Goal: Contribute content

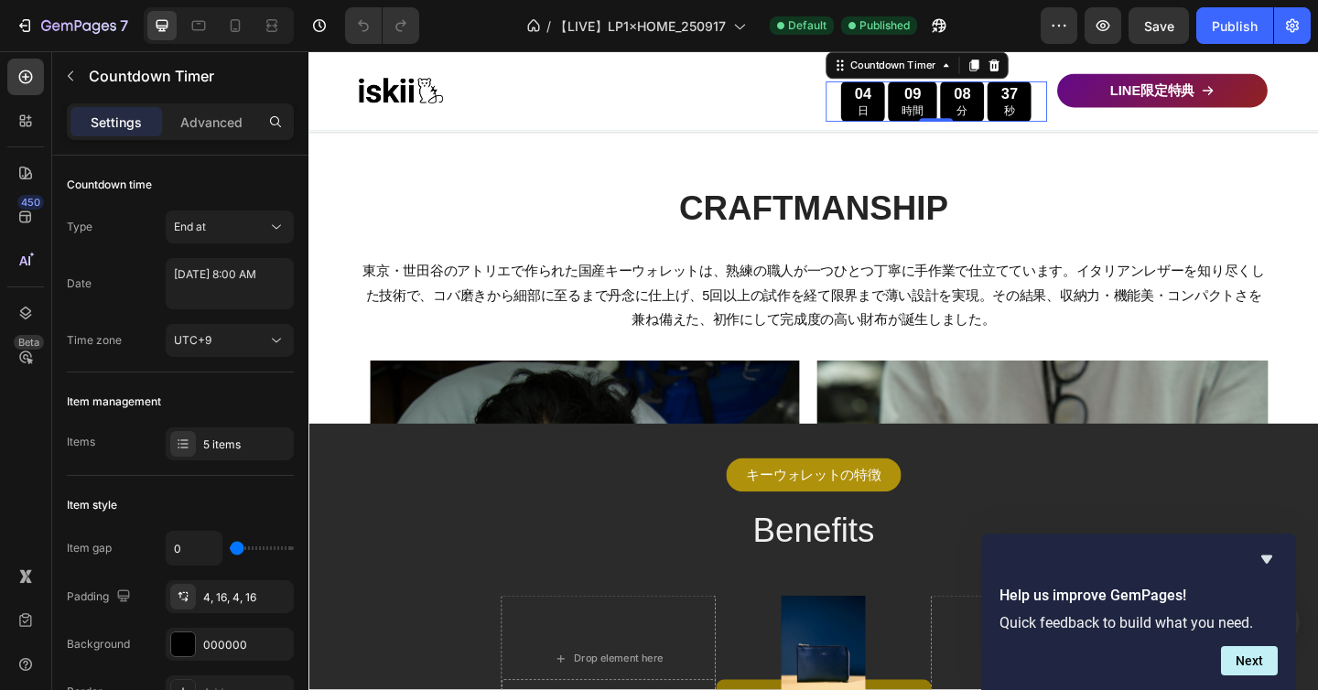
scroll to position [4066, 0]
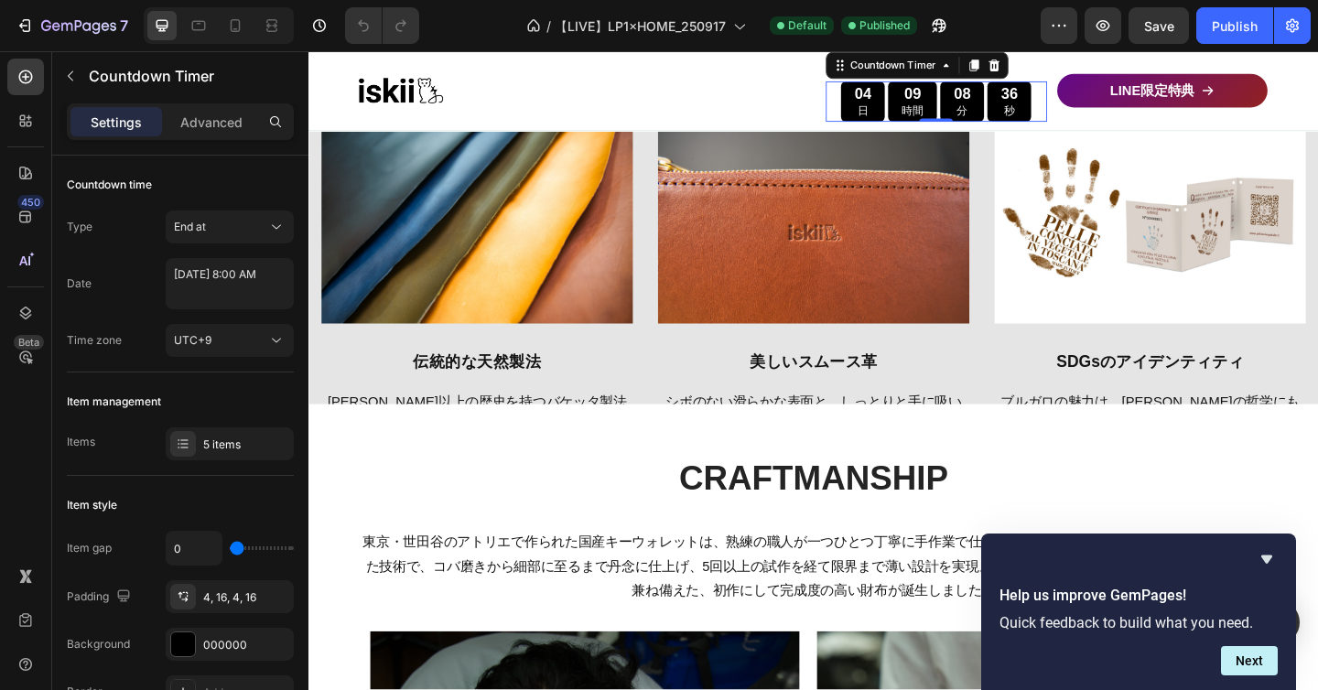
click at [828, 354] on div "Image 美しいスムース革 Text block シボのない滑らかな表面と、しっとりと手に吸いつくような質感が特長です。[PERSON_NAME]な光沢では…" at bounding box center [857, 378] width 339 height 510
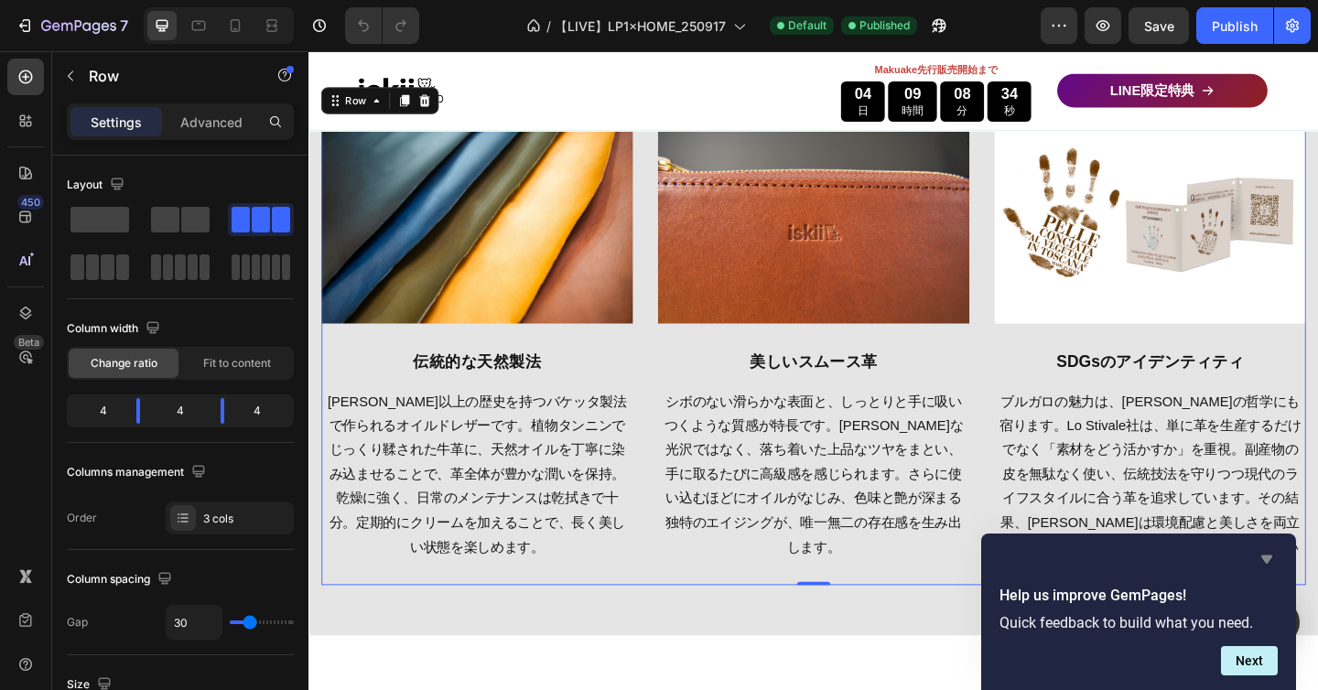
click at [1263, 558] on icon "Hide survey" at bounding box center [1266, 560] width 11 height 8
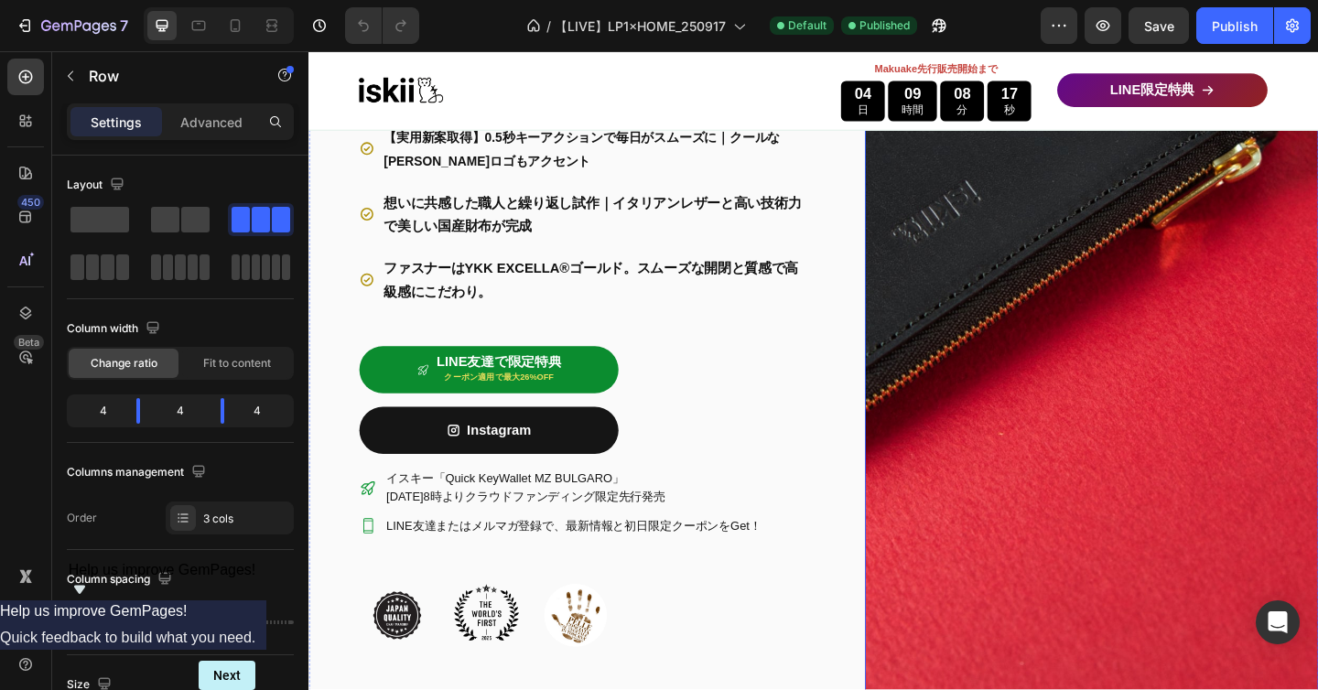
scroll to position [566, 0]
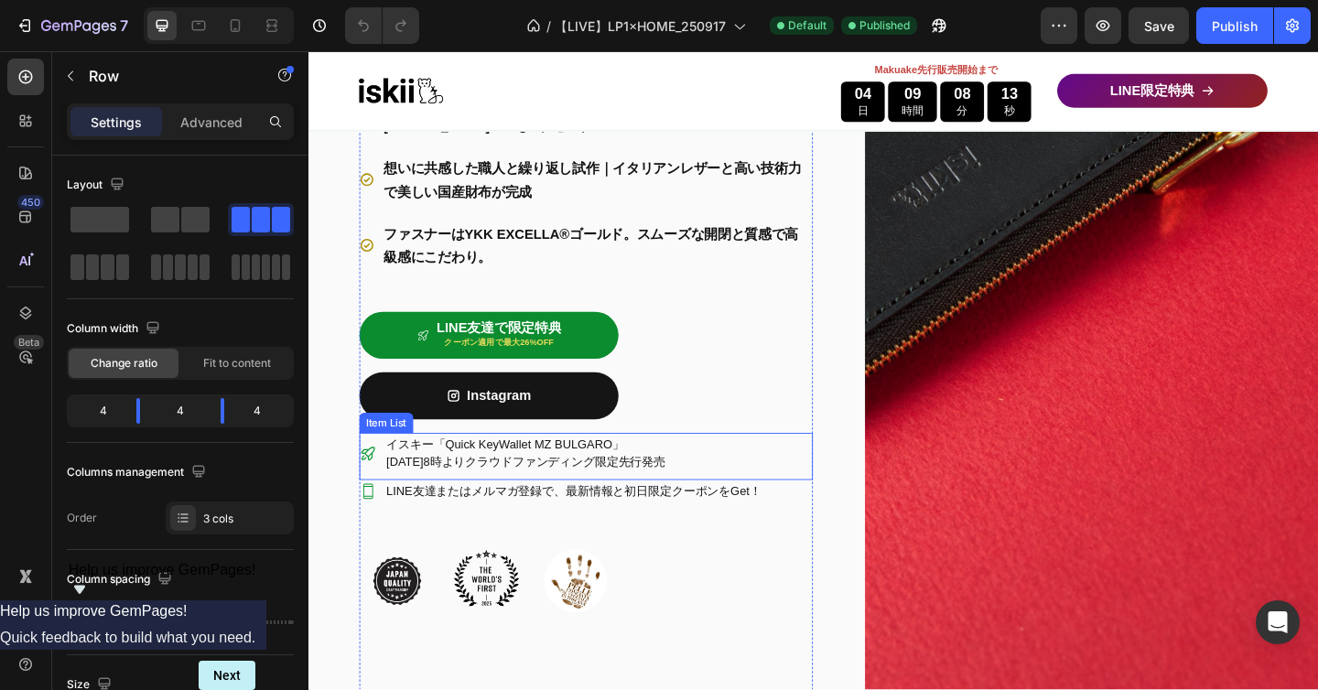
click at [696, 482] on p "イスキー「Quick KeyWallet MZ BULGARO」" at bounding box center [545, 479] width 304 height 19
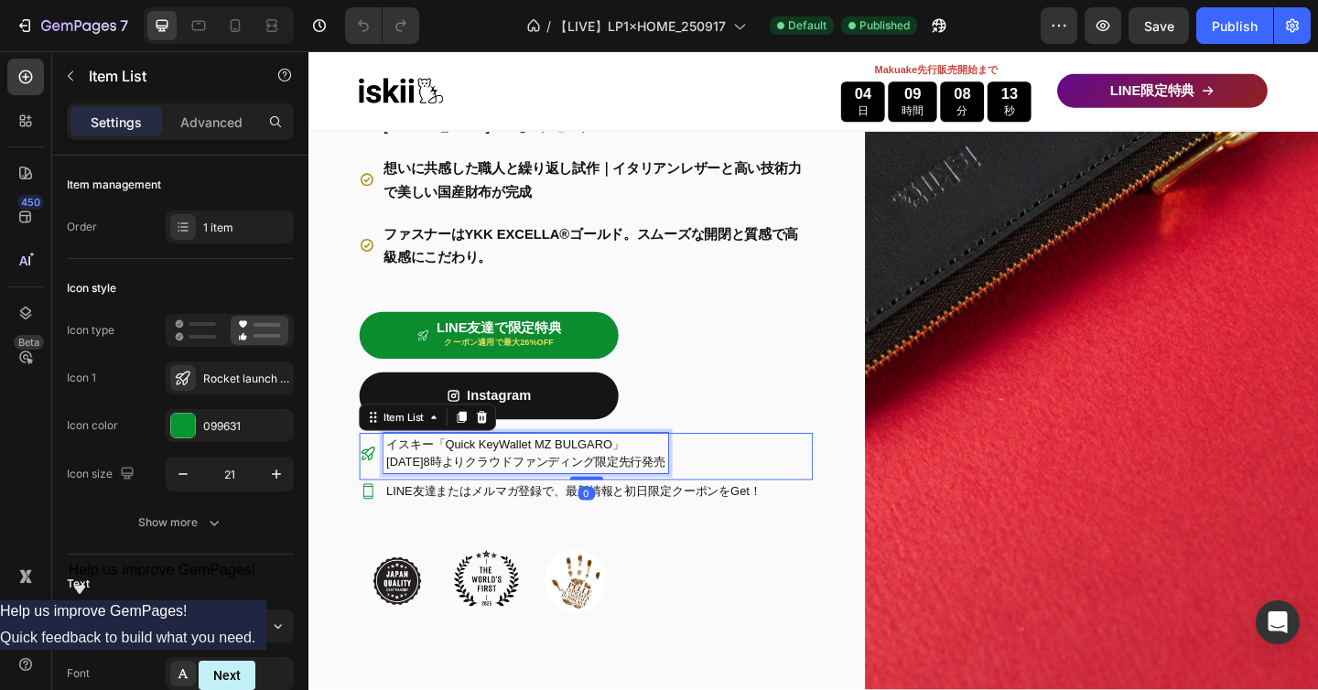
click at [696, 482] on p "イスキー「Quick KeyWallet MZ BULGARO」" at bounding box center [545, 479] width 304 height 19
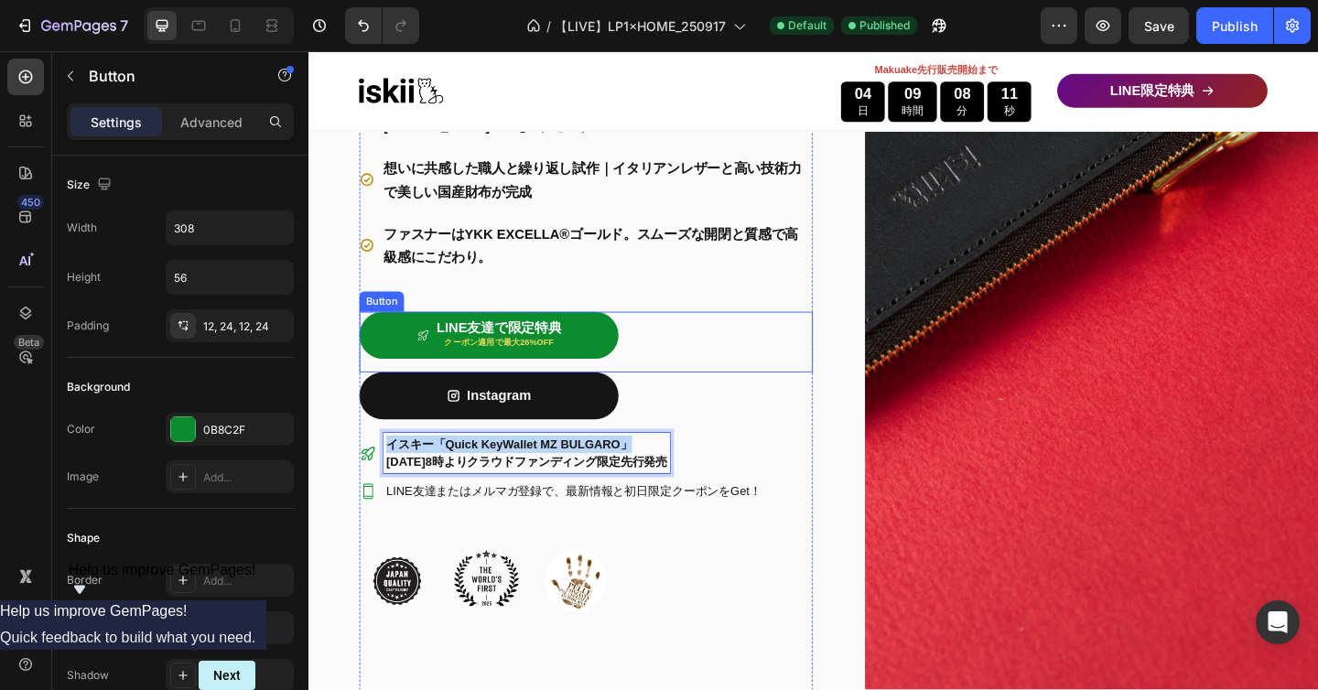
click at [854, 361] on div "LINE友達で限定特典 クーポン適用で最大26%OFF Button" at bounding box center [609, 368] width 493 height 66
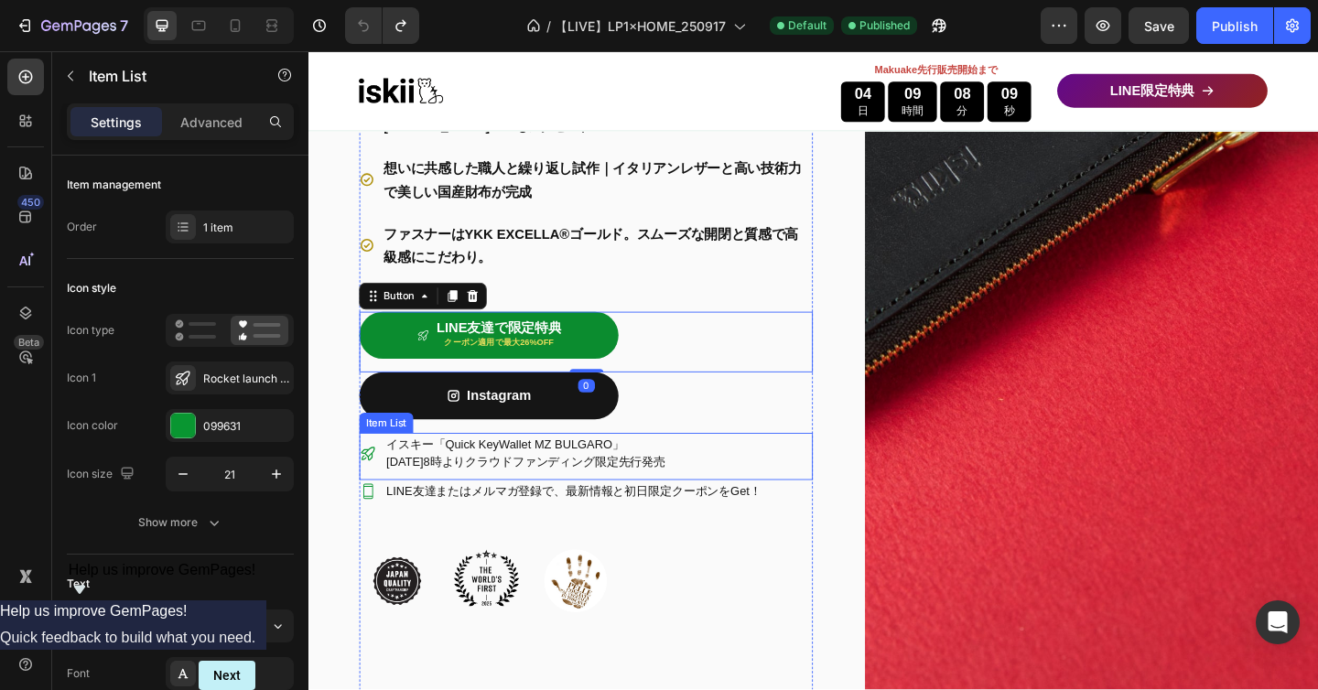
click at [678, 489] on p "イスキー「Quick KeyWallet MZ BULGARO」" at bounding box center [545, 479] width 304 height 19
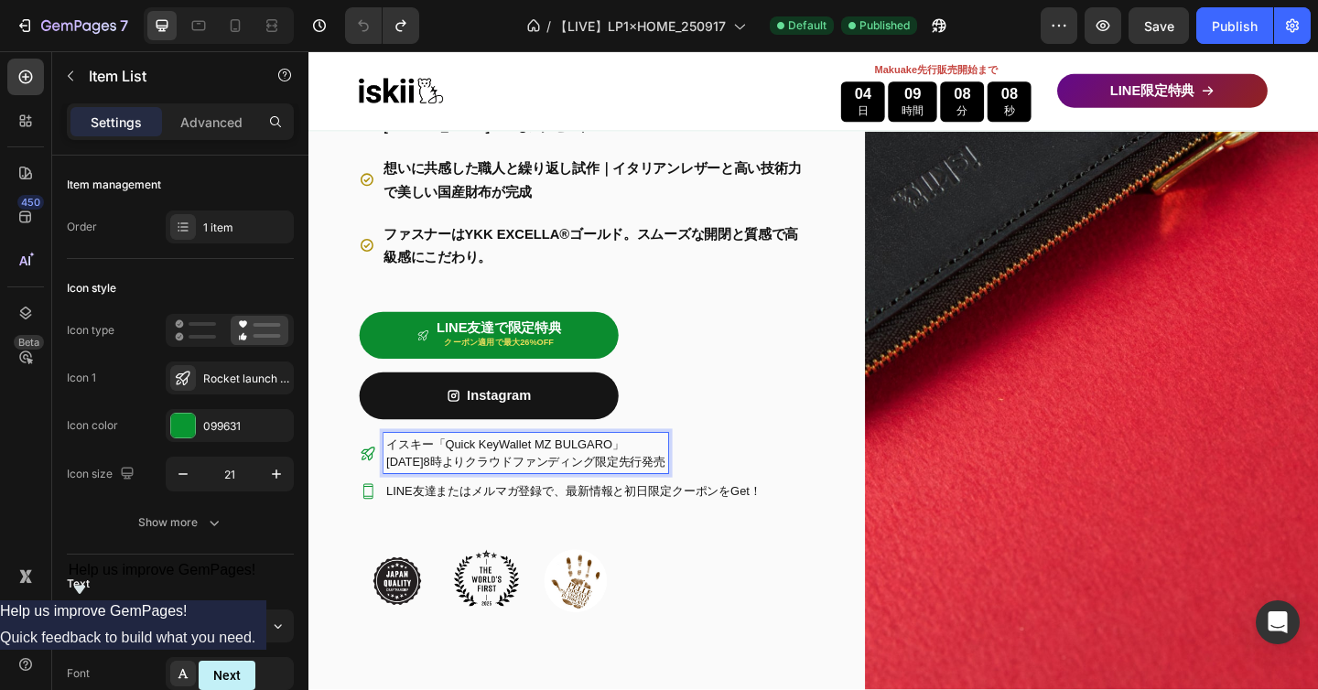
click at [696, 503] on span "[DATE]8時よりクラウドファンディング限定先行発売" at bounding box center [545, 498] width 304 height 15
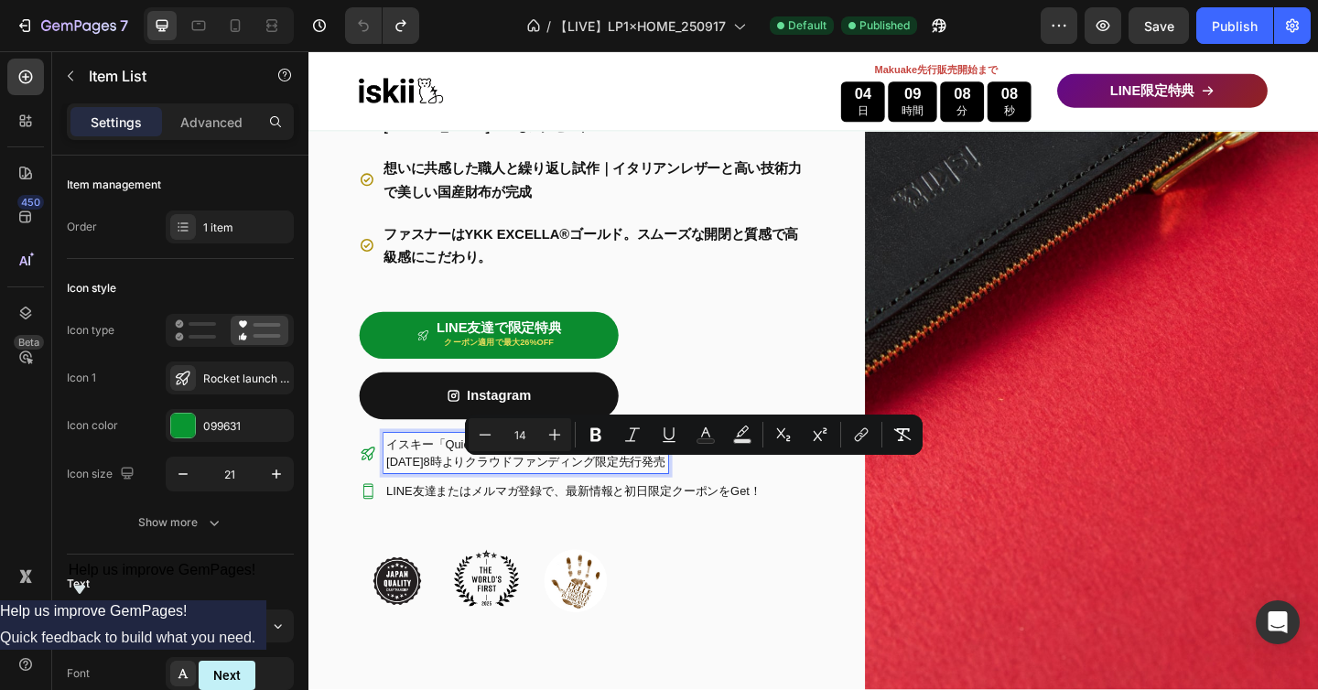
click at [696, 504] on span "[DATE]8時よりクラウドファンディング限定先行発売" at bounding box center [545, 498] width 304 height 15
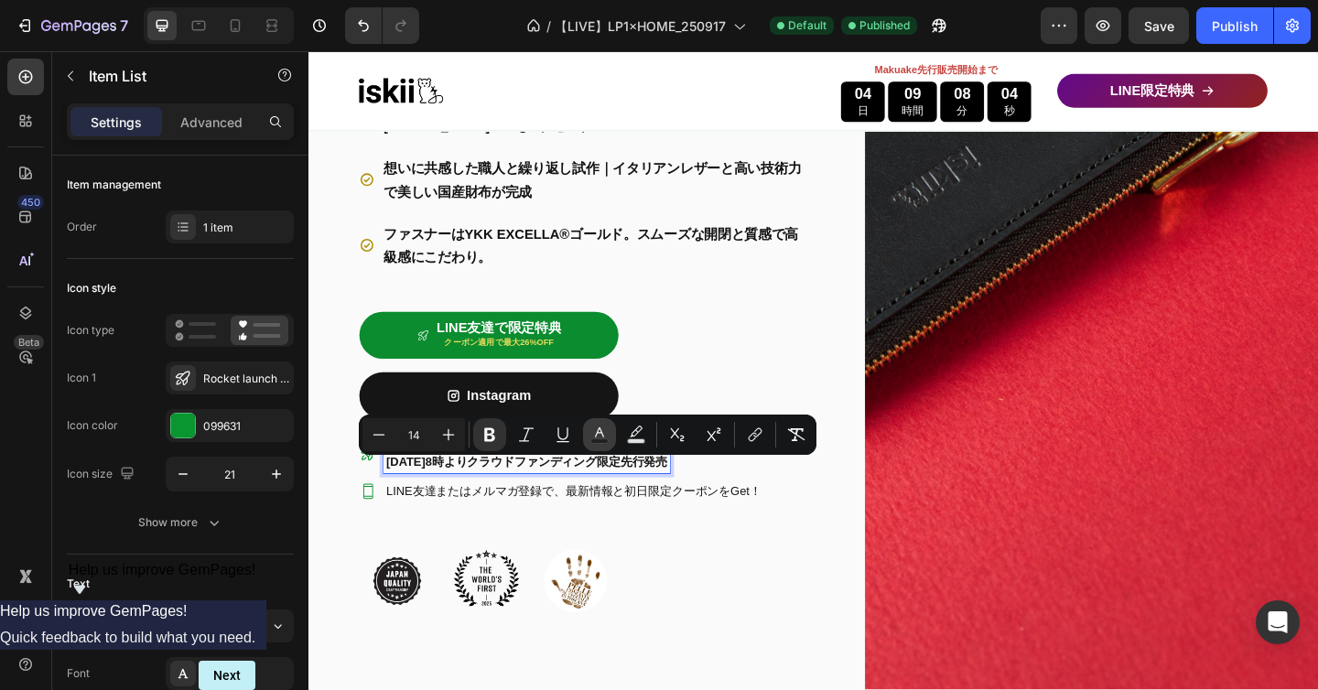
click at [603, 437] on icon "Editor contextual toolbar" at bounding box center [599, 432] width 9 height 10
type input "161616"
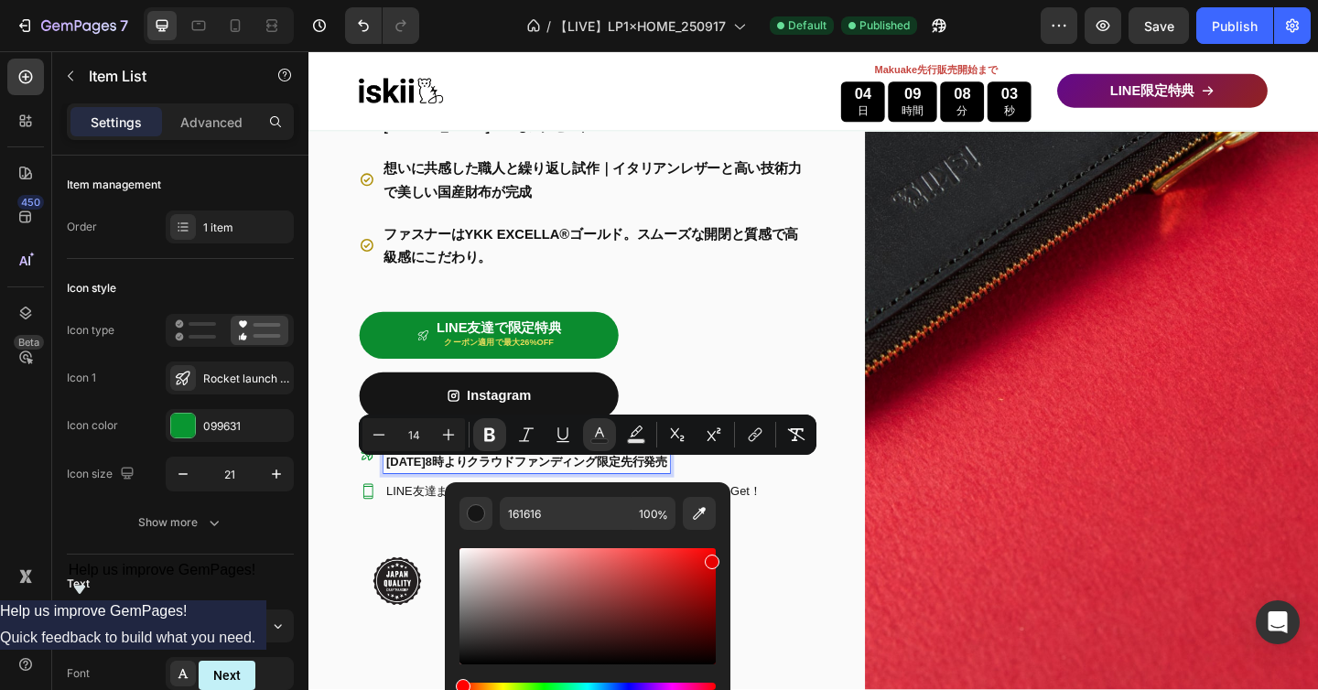
type input "E80000"
drag, startPoint x: 594, startPoint y: 584, endPoint x: 726, endPoint y: 558, distance: 134.3
click at [726, 558] on div "E80000 100 %" at bounding box center [588, 598] width 286 height 233
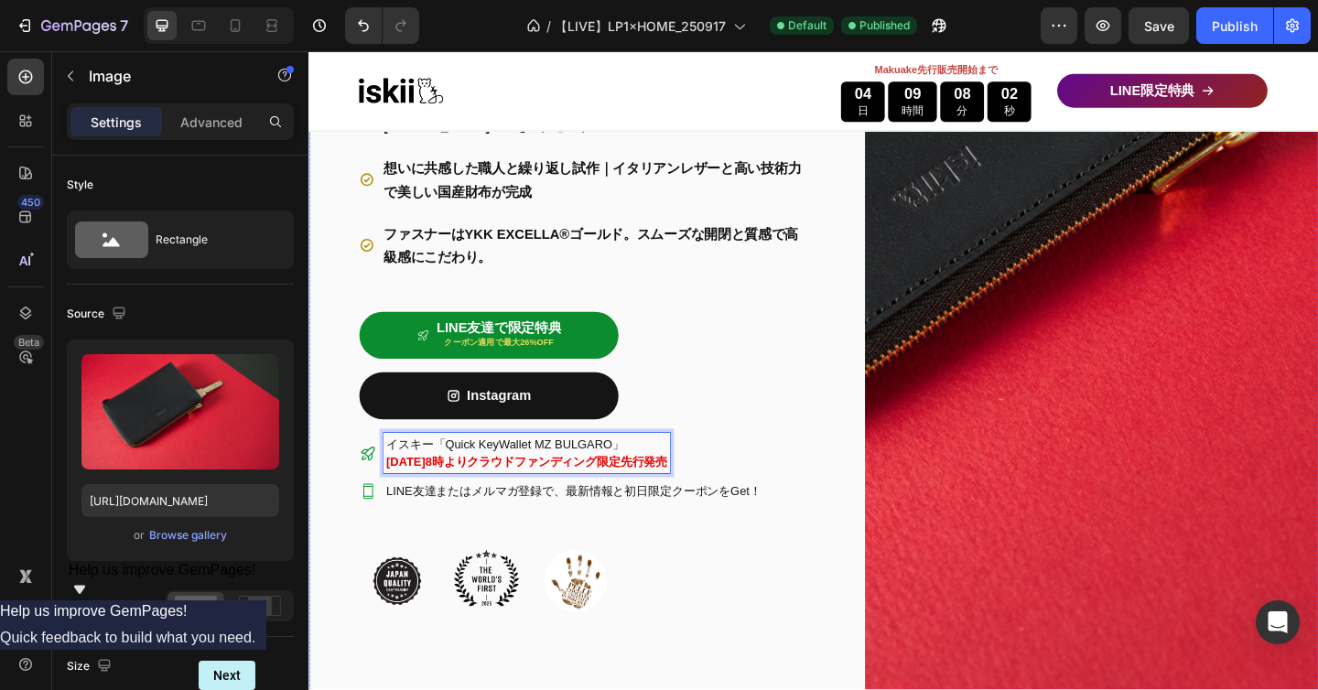
click at [962, 601] on img at bounding box center [1159, 185] width 493 height 1150
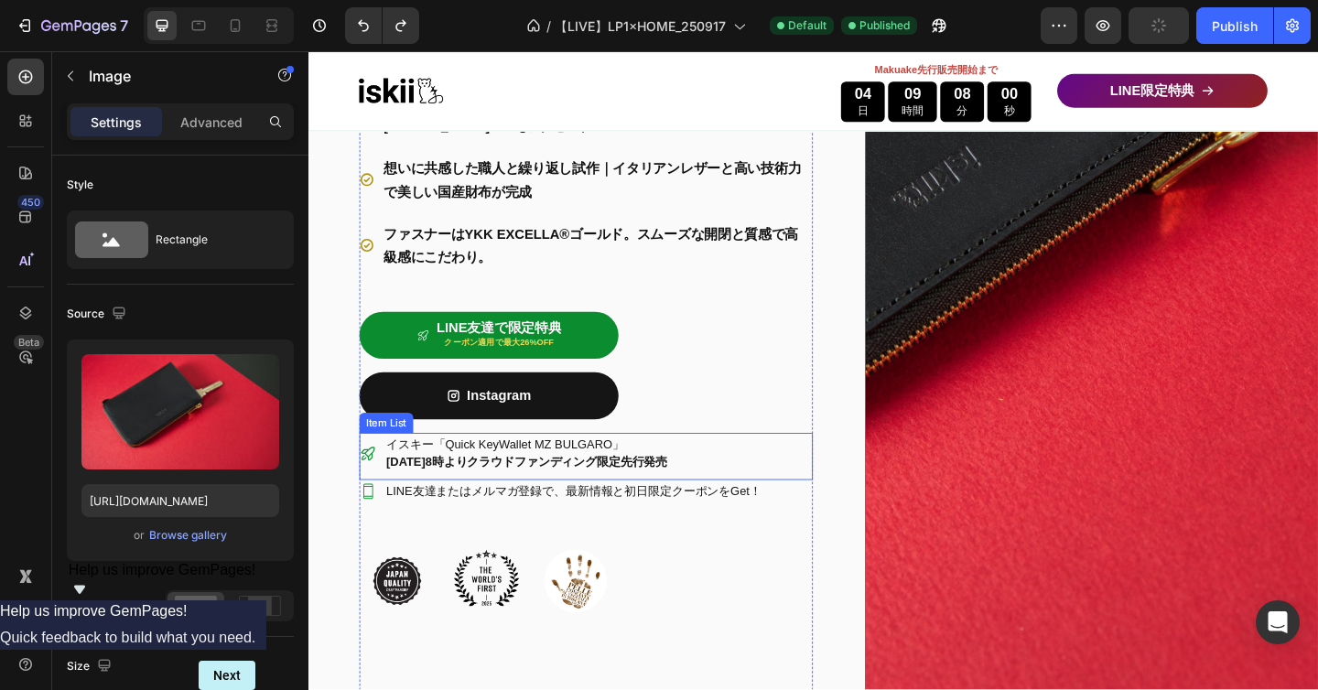
click at [698, 502] on strong "[DATE]8時よりクラウドファンディング限定先行発売" at bounding box center [546, 498] width 306 height 15
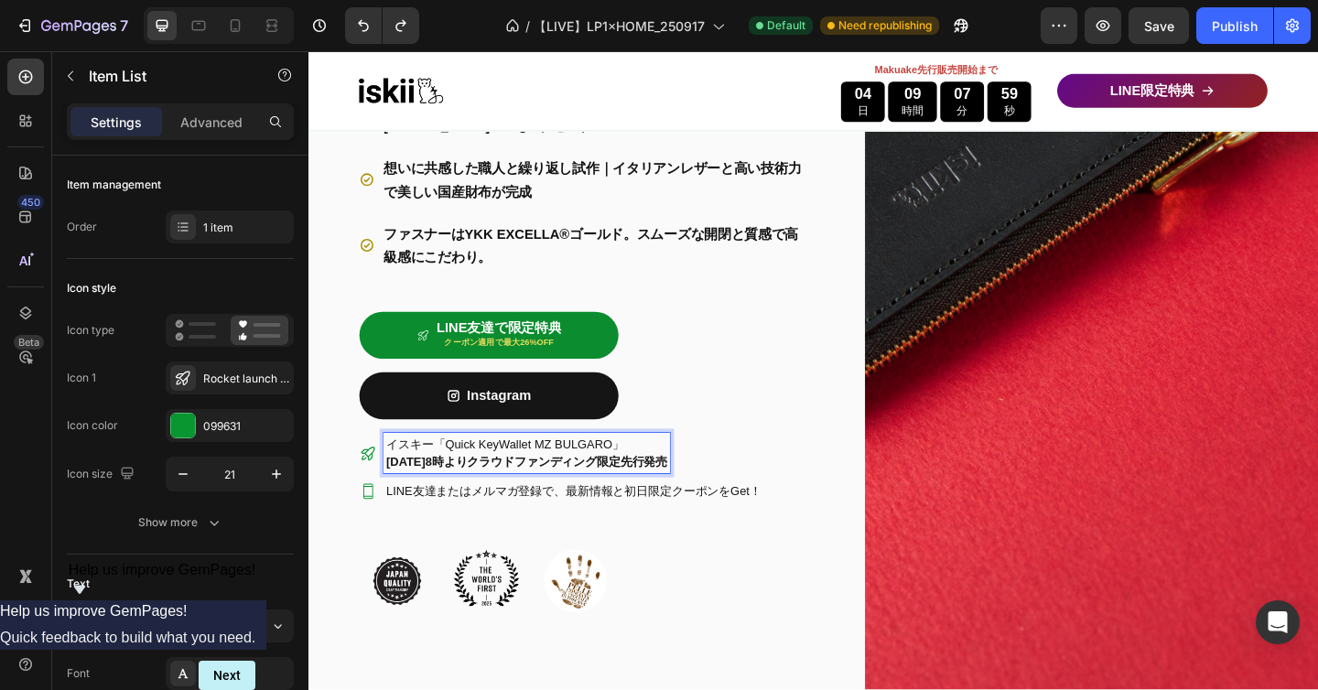
click at [698, 502] on strong "[DATE]8時よりクラウドファンディング限定先行発売" at bounding box center [546, 498] width 306 height 15
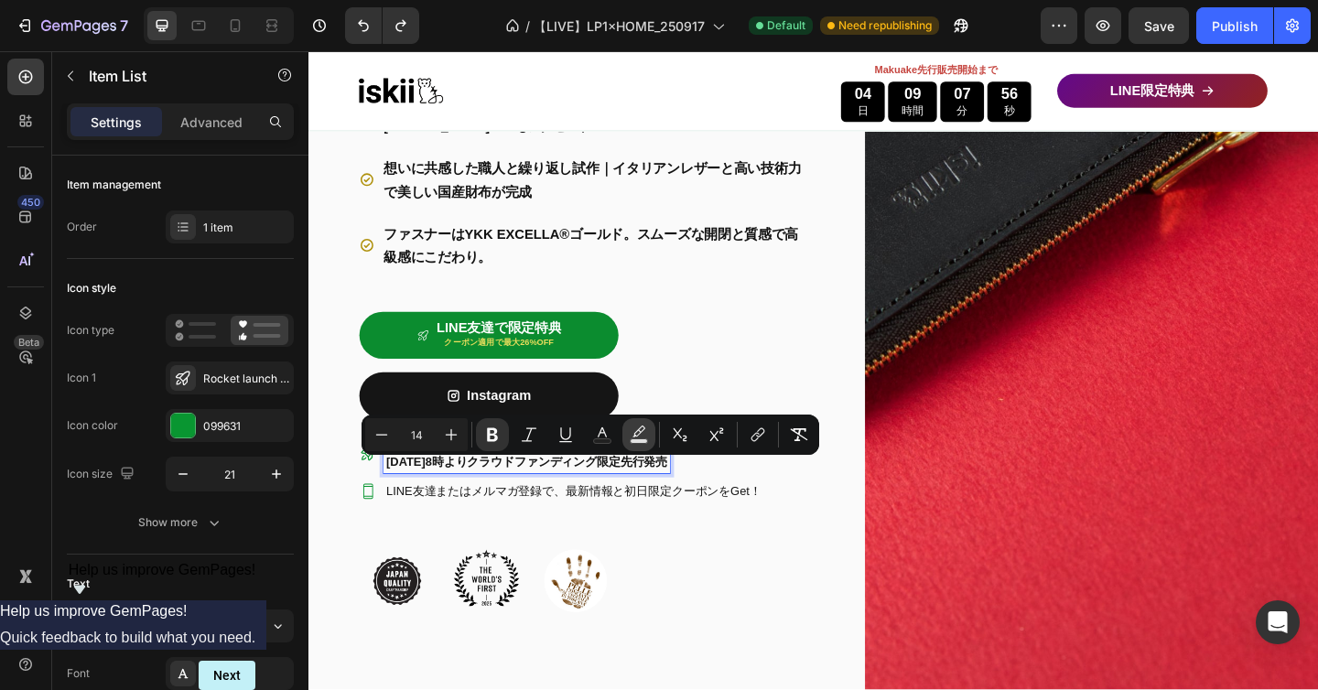
click at [631, 439] on rect "Editor contextual toolbar" at bounding box center [639, 441] width 17 height 5
type input "000000"
type input "77"
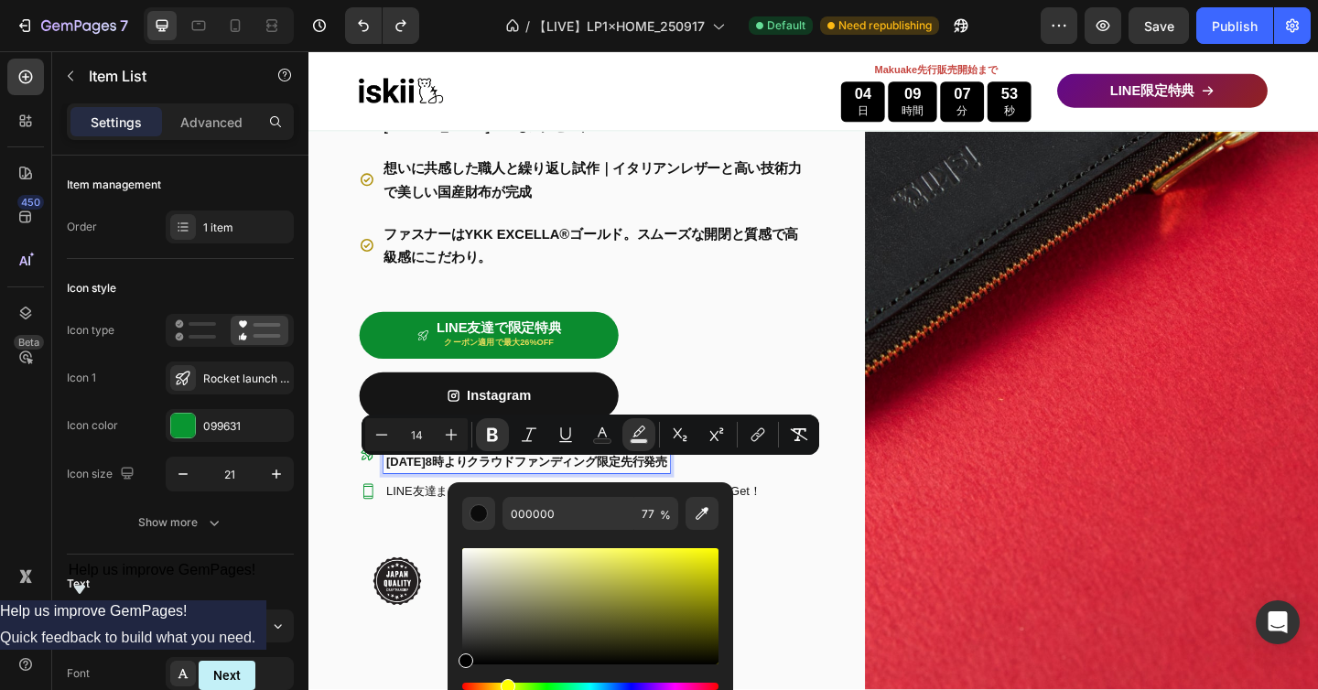
click at [505, 685] on div "Hue" at bounding box center [590, 686] width 256 height 7
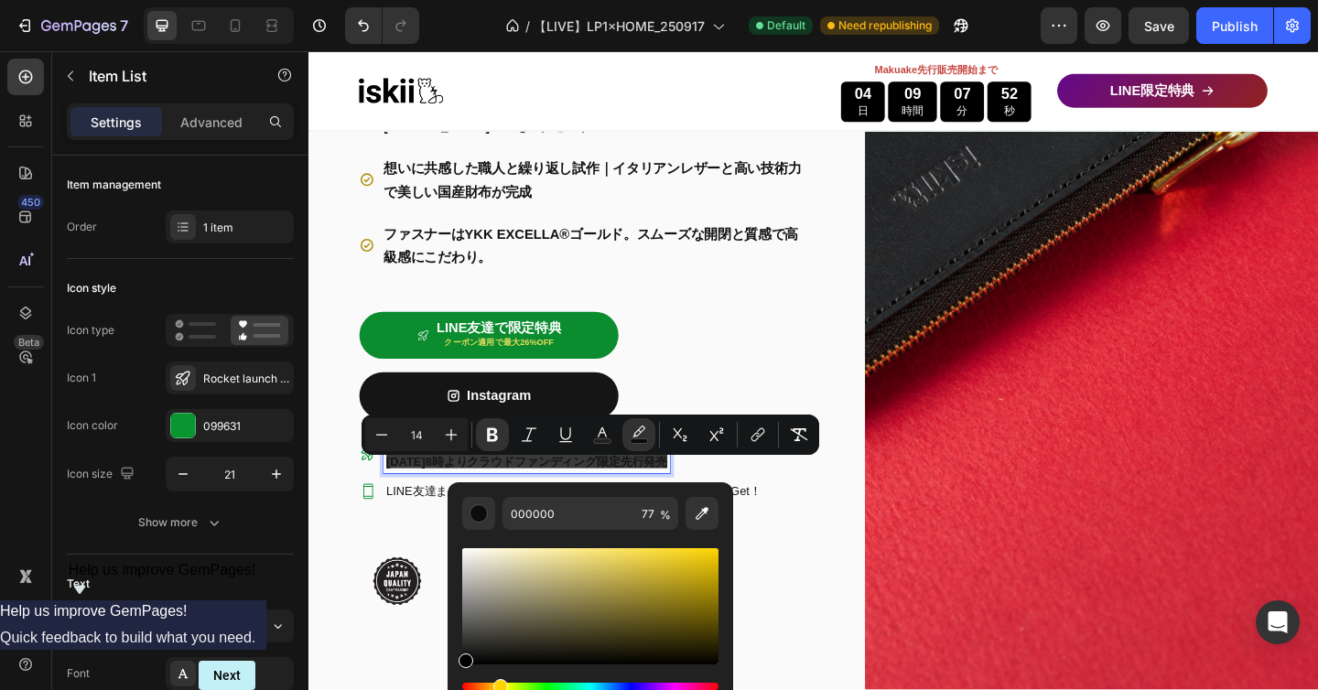
click at [498, 685] on div "Hue" at bounding box center [590, 686] width 256 height 7
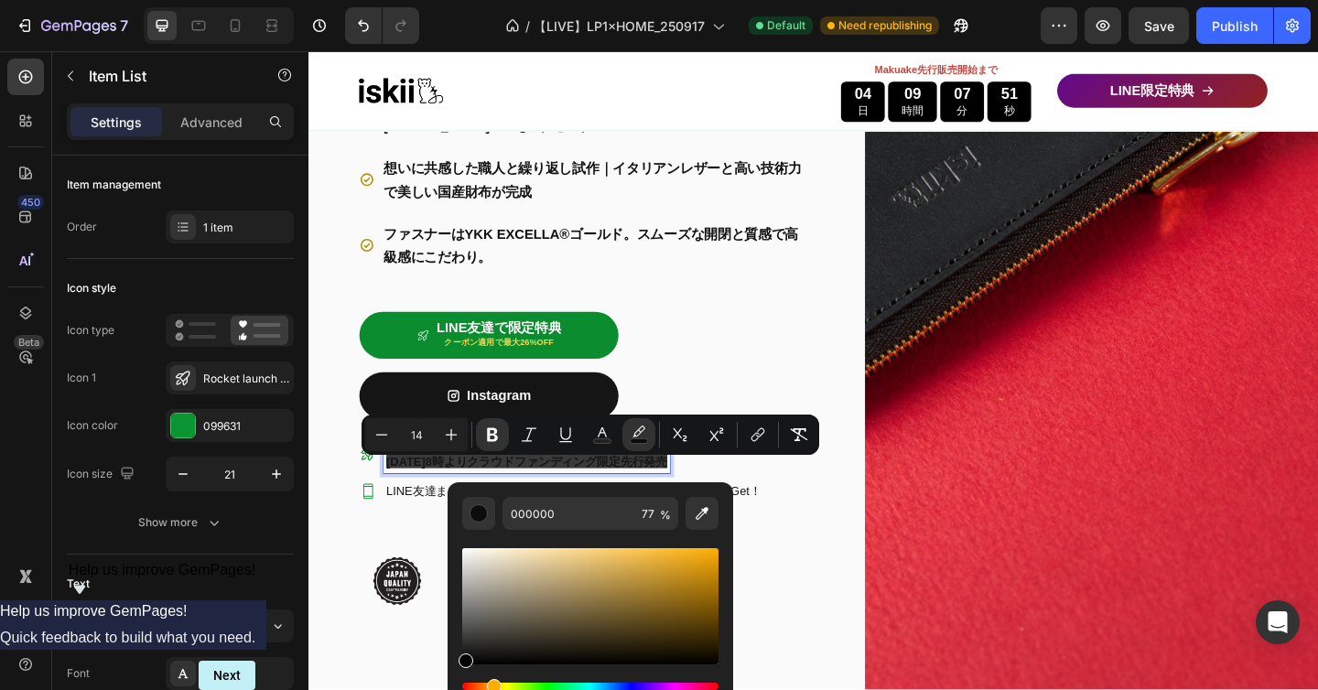
click at [491, 685] on div "Hue" at bounding box center [494, 686] width 15 height 15
type input "F9AA00"
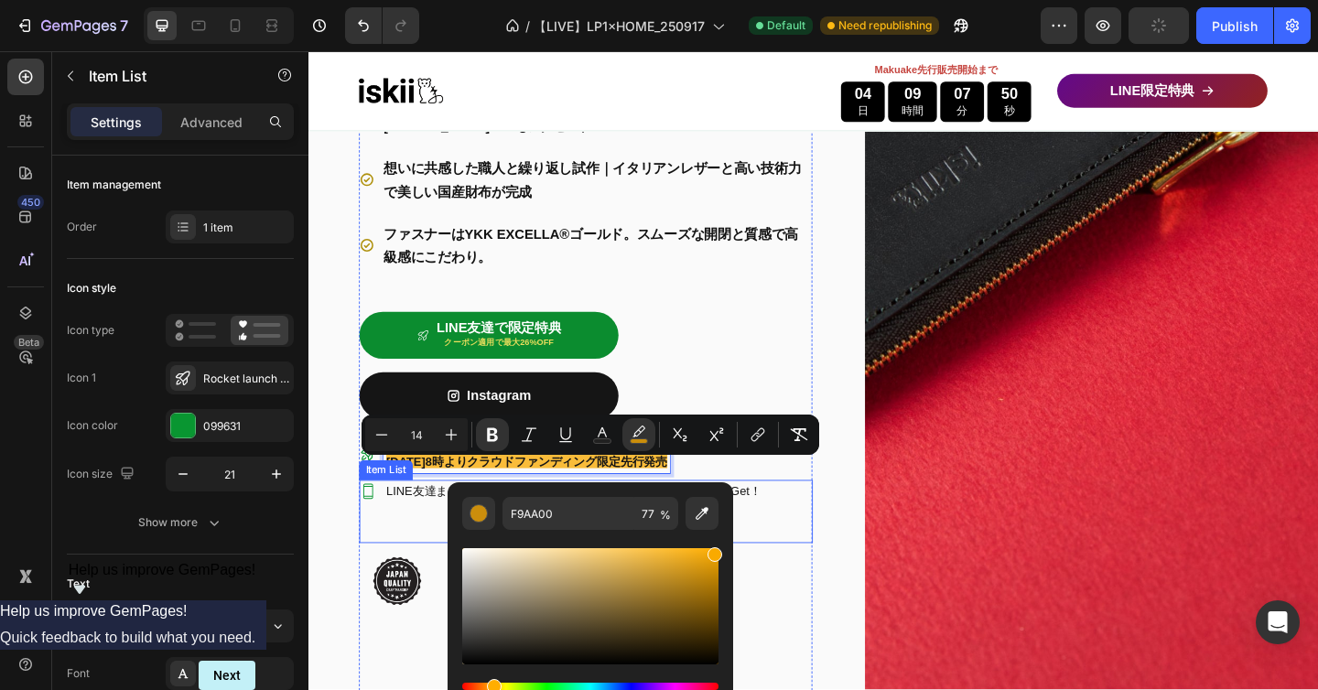
drag, startPoint x: 783, startPoint y: 711, endPoint x: 835, endPoint y: 525, distance: 192.7
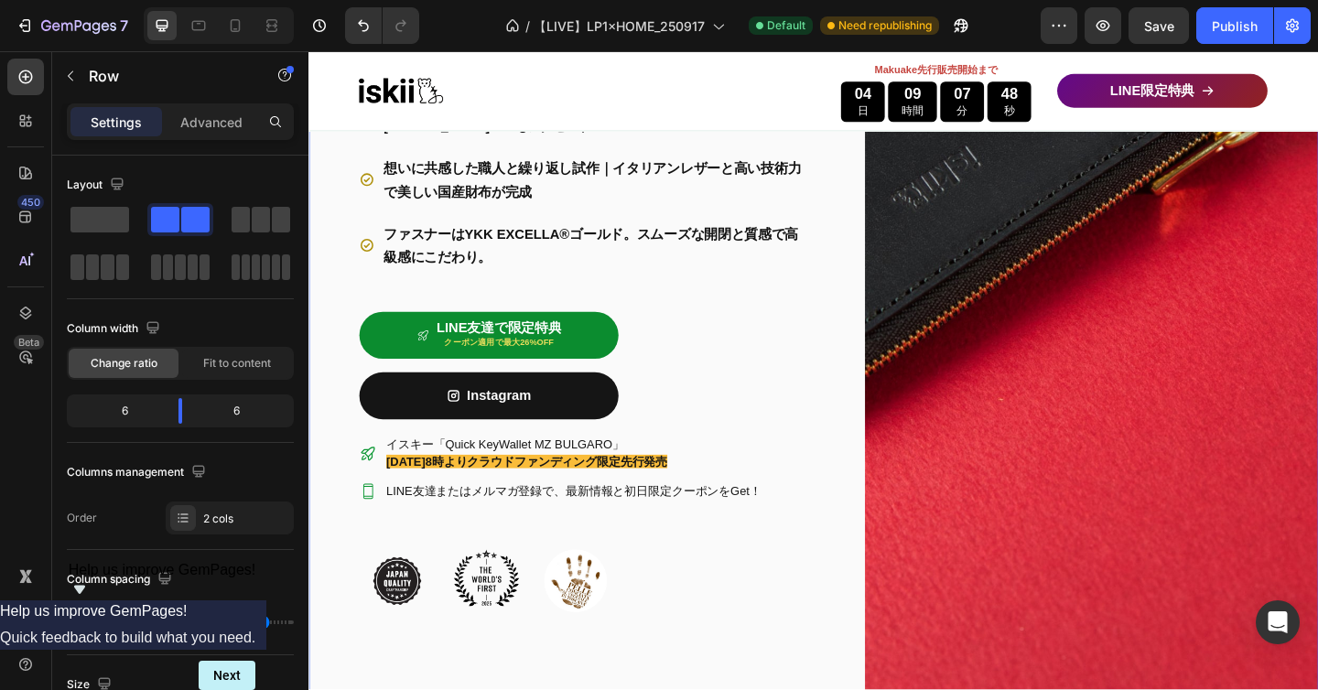
click at [877, 396] on div "革新性 Text Block Icon Icon Icon Icon Icon Icon List Drop element here Row Row 0.5…" at bounding box center [857, 185] width 1098 height 1150
click at [1231, 26] on div "Publish" at bounding box center [1235, 25] width 46 height 19
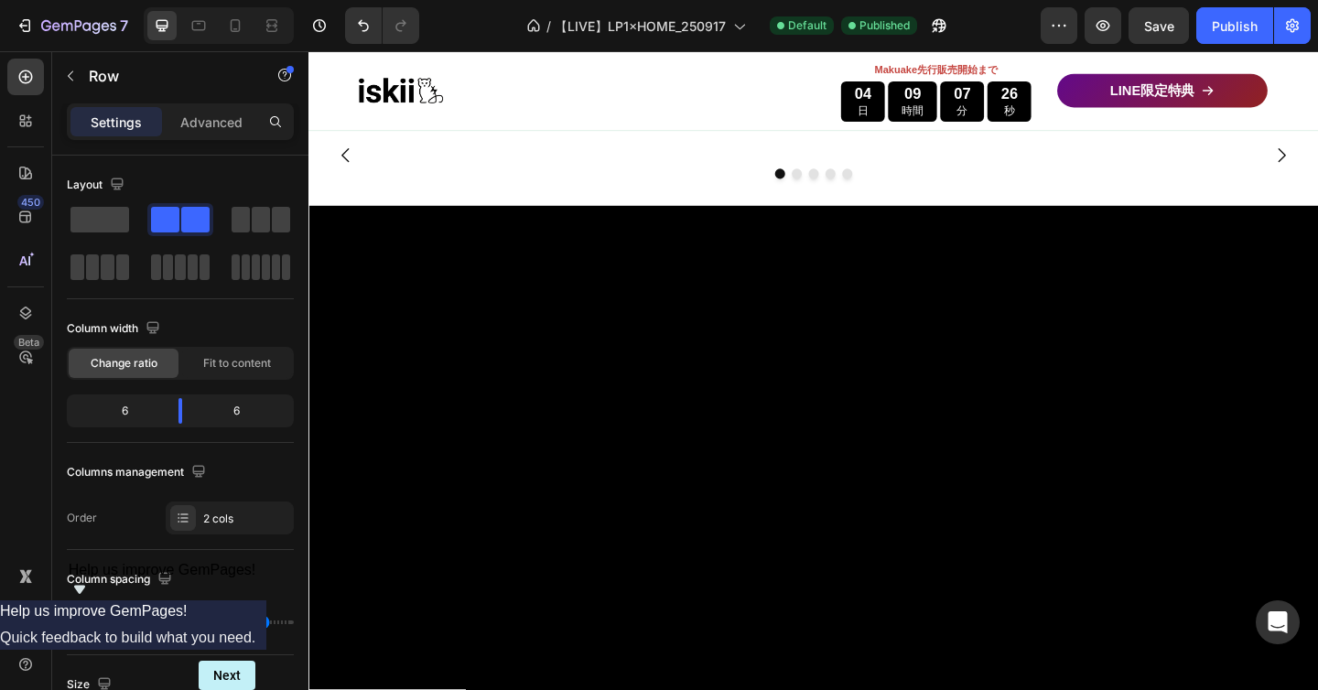
scroll to position [651, 0]
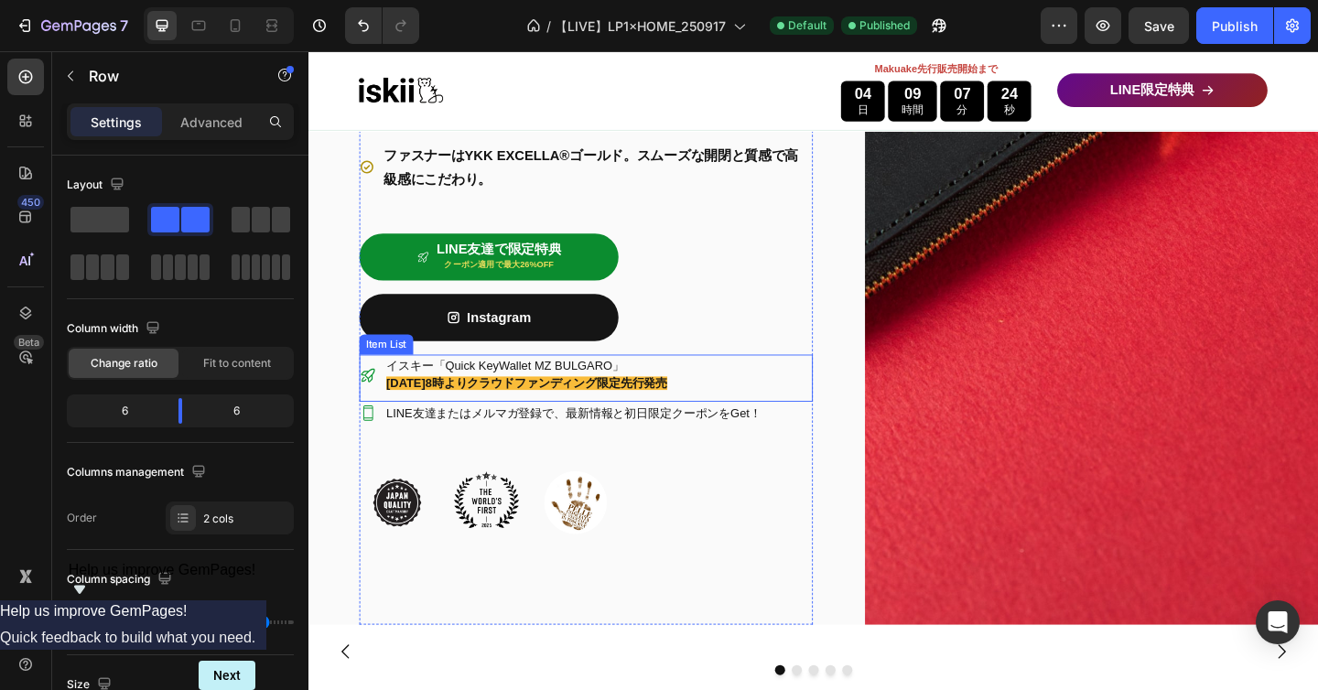
click at [506, 395] on span "イスキー「Quick KeyWallet MZ BULGARO」" at bounding box center [522, 393] width 259 height 15
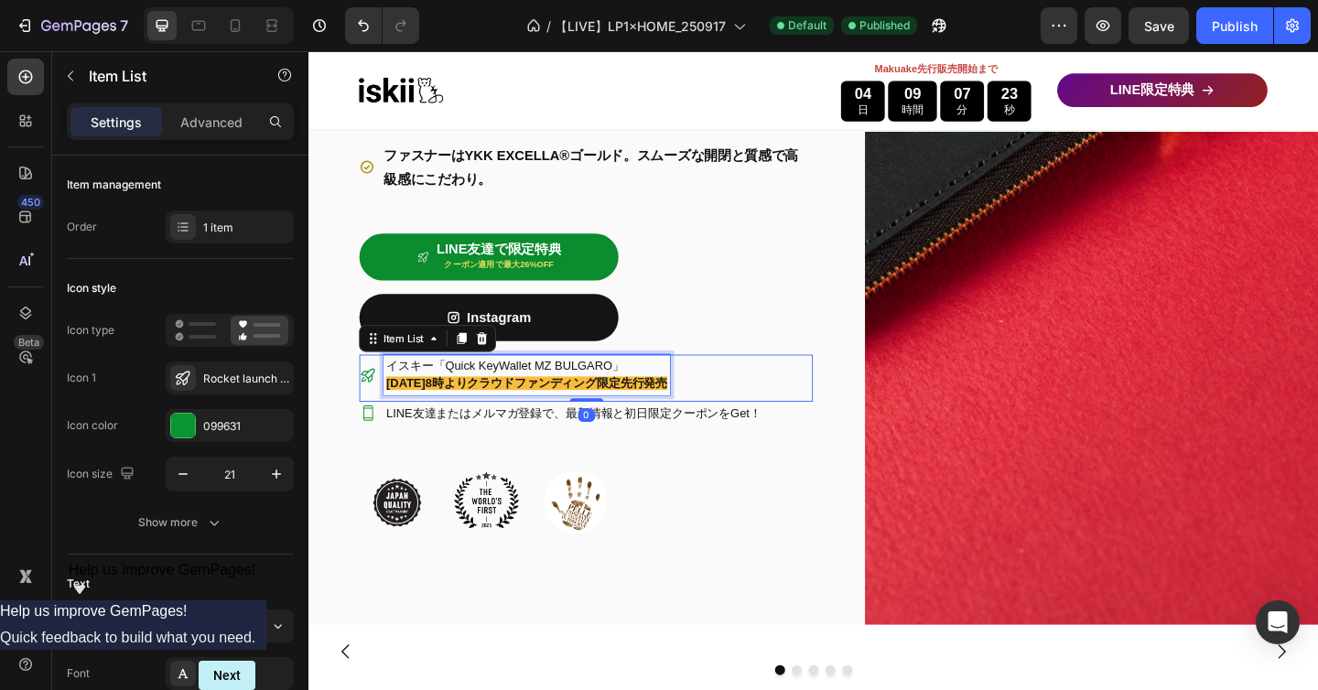
click at [517, 395] on span "イスキー「Quick KeyWallet MZ BULGARO」" at bounding box center [522, 393] width 259 height 15
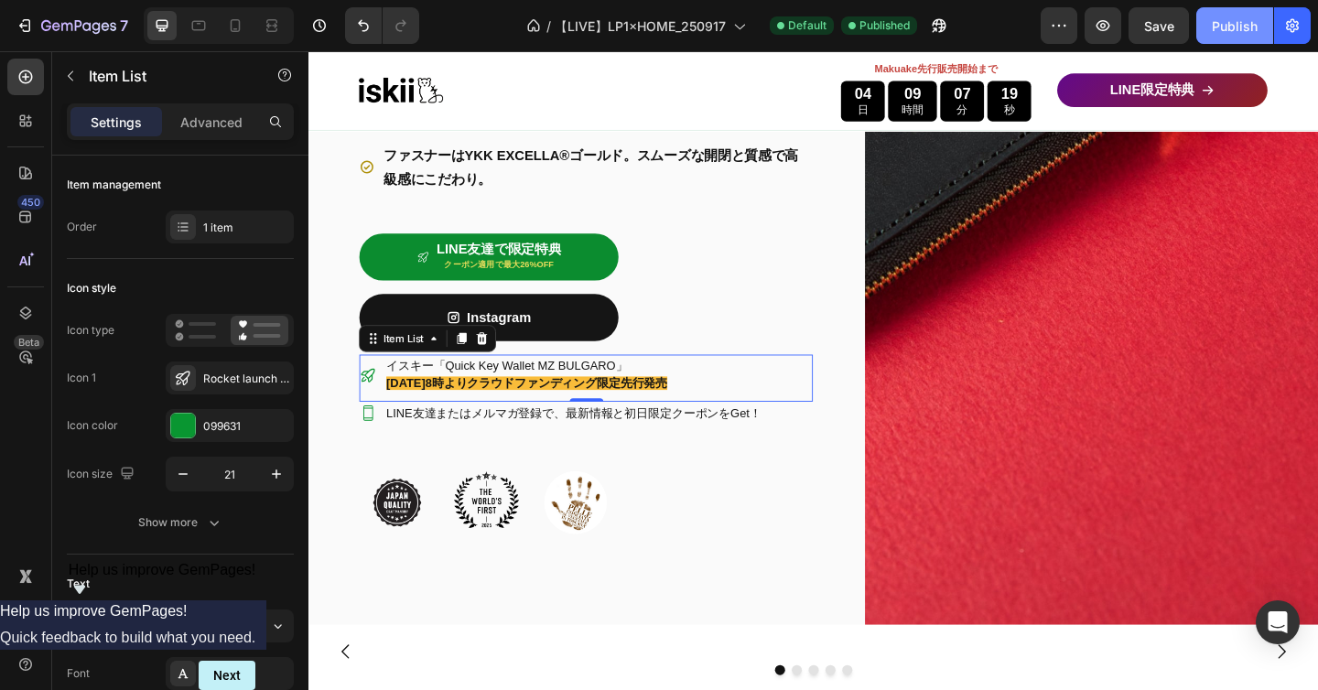
click at [1219, 26] on div "Publish" at bounding box center [1235, 25] width 46 height 19
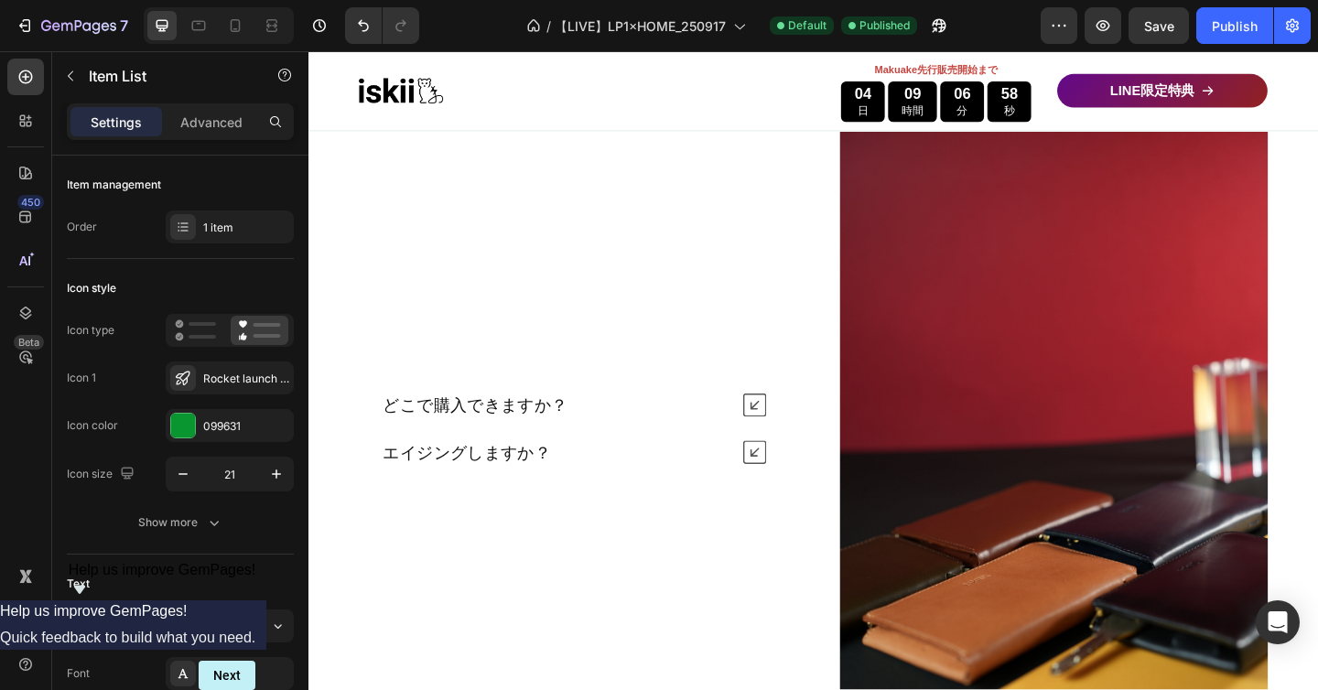
scroll to position [7996, 0]
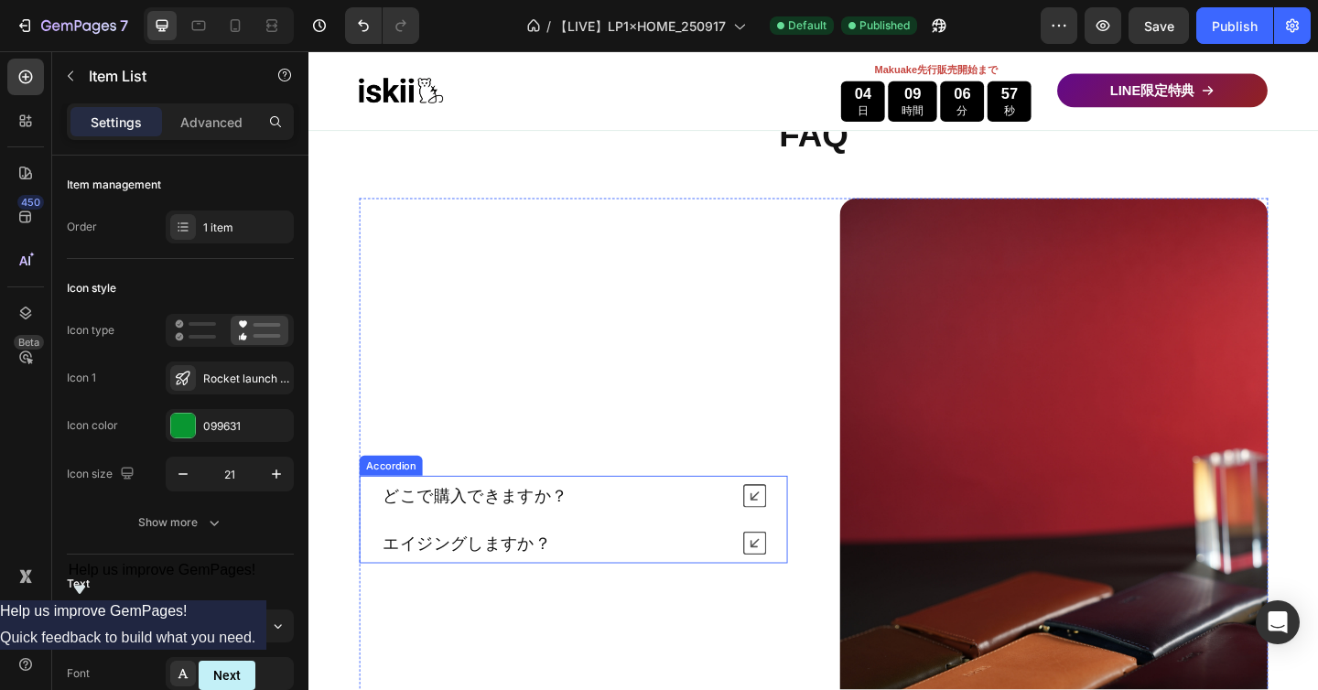
click at [807, 582] on div "エイジングしますか？" at bounding box center [596, 587] width 464 height 44
